Goal: Information Seeking & Learning: Understand process/instructions

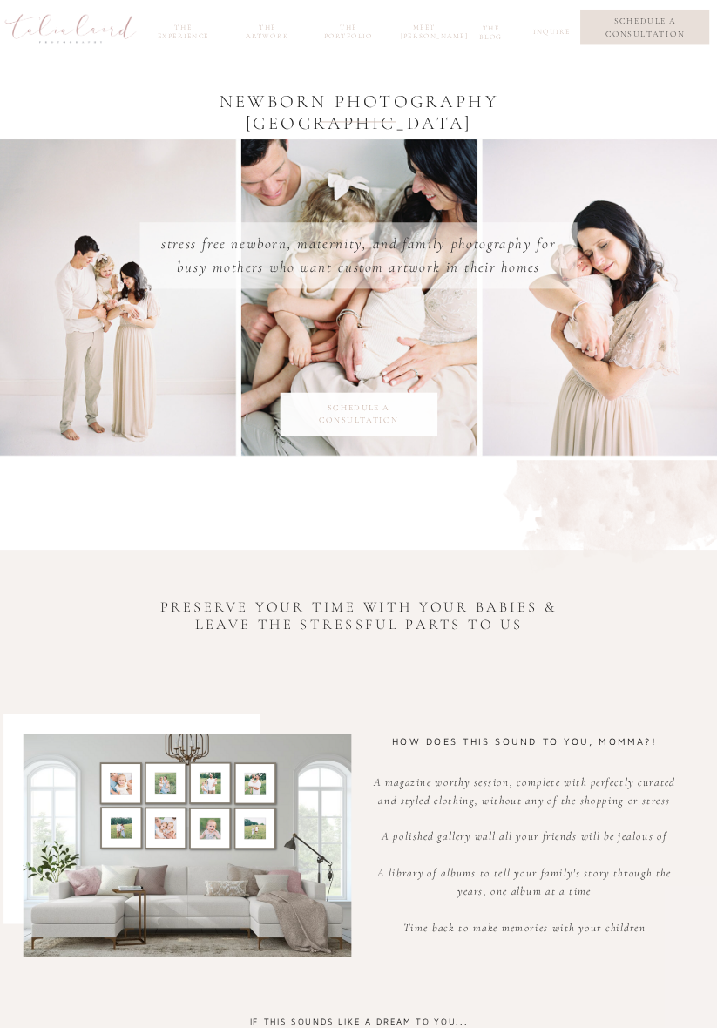
click at [338, 30] on nav "the portfolio" at bounding box center [348, 31] width 57 height 14
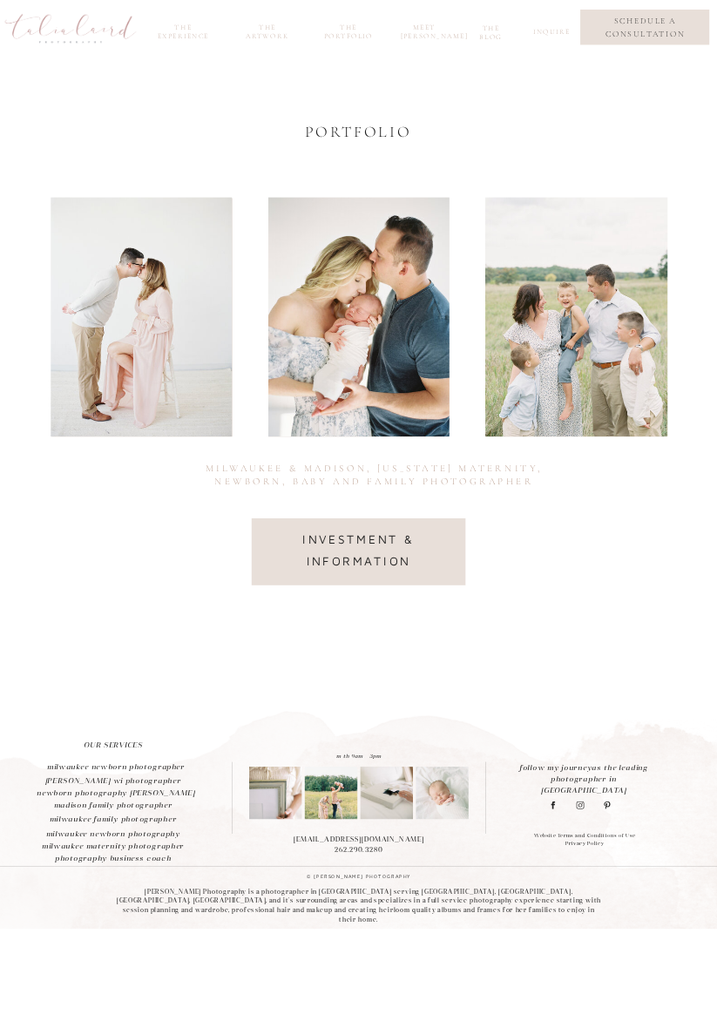
click at [412, 571] on nav "investment & information" at bounding box center [358, 551] width 179 height 44
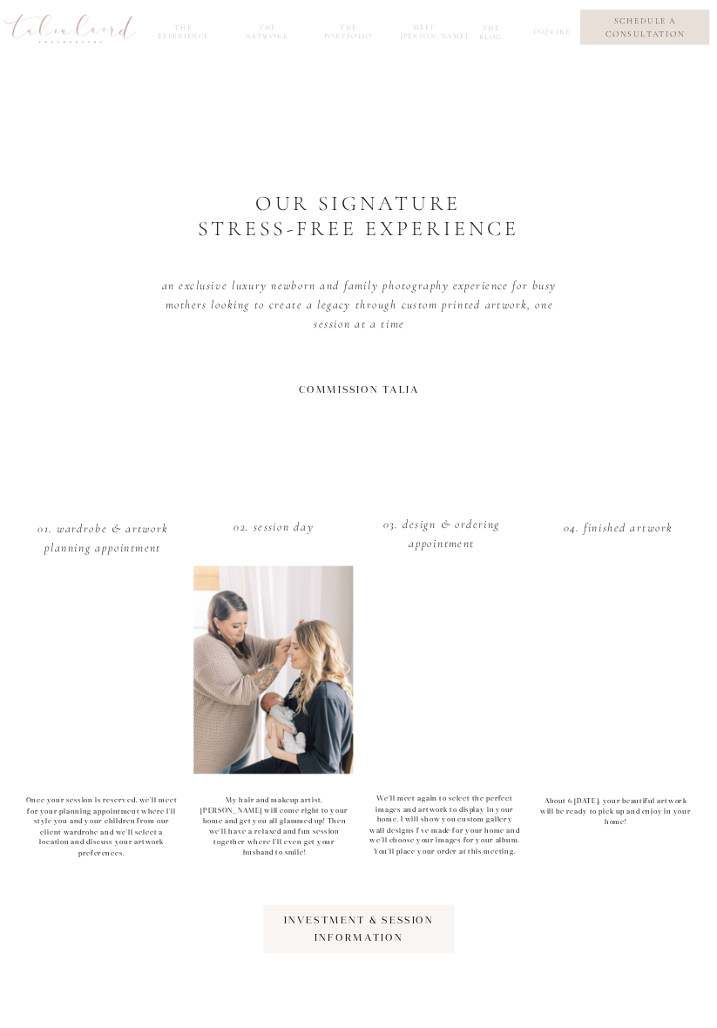
scroll to position [1160, 0]
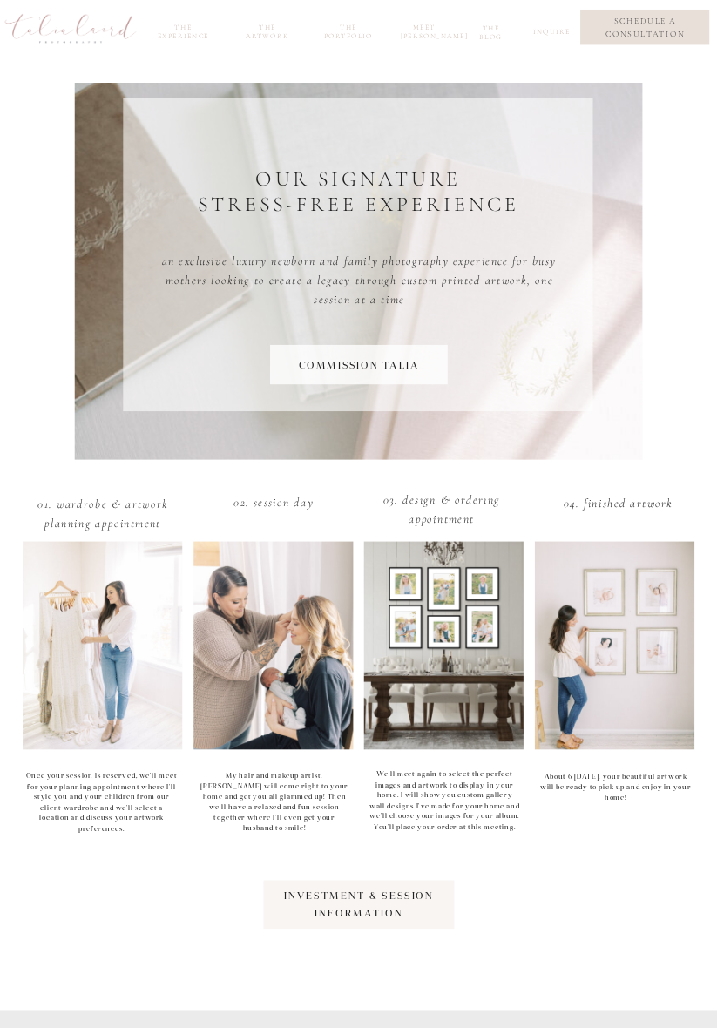
click at [382, 903] on nav "investment & session Information" at bounding box center [359, 904] width 214 height 34
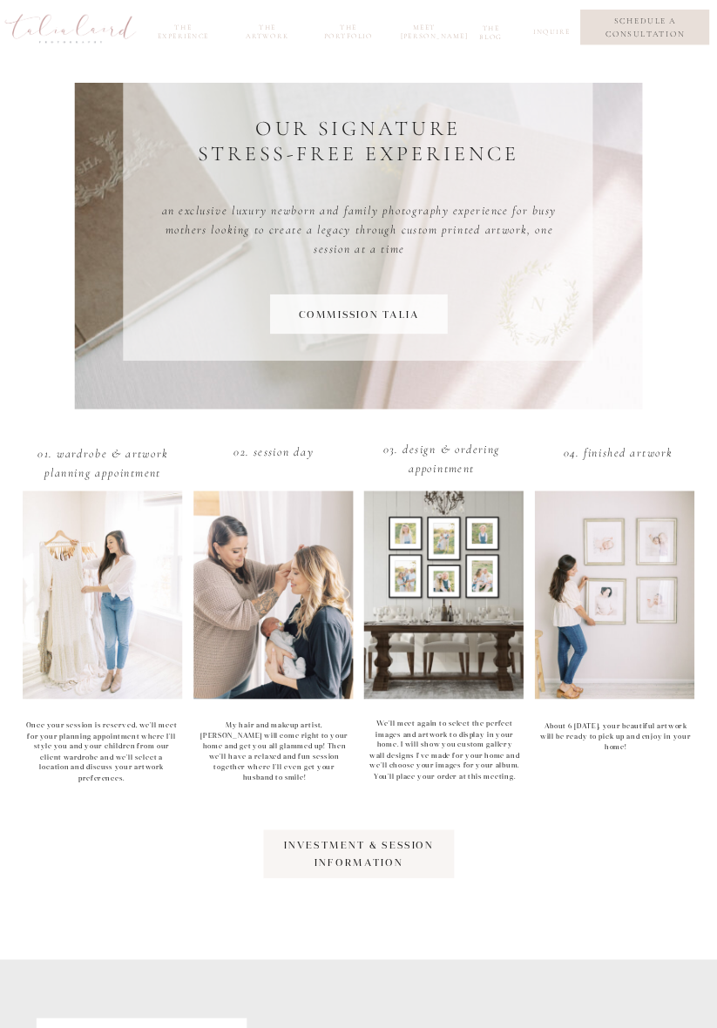
scroll to position [1216, 0]
